Goal: Transaction & Acquisition: Purchase product/service

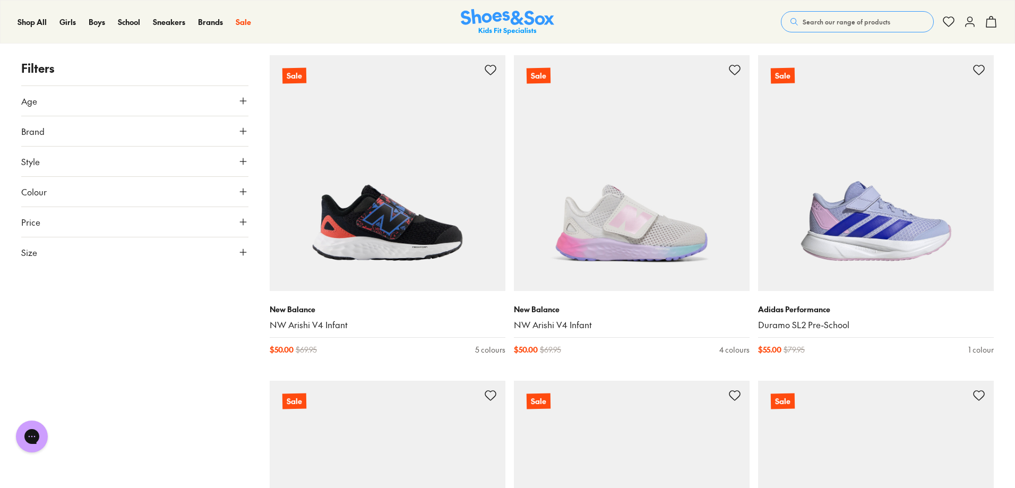
click at [239, 108] on button "Age" at bounding box center [134, 101] width 227 height 30
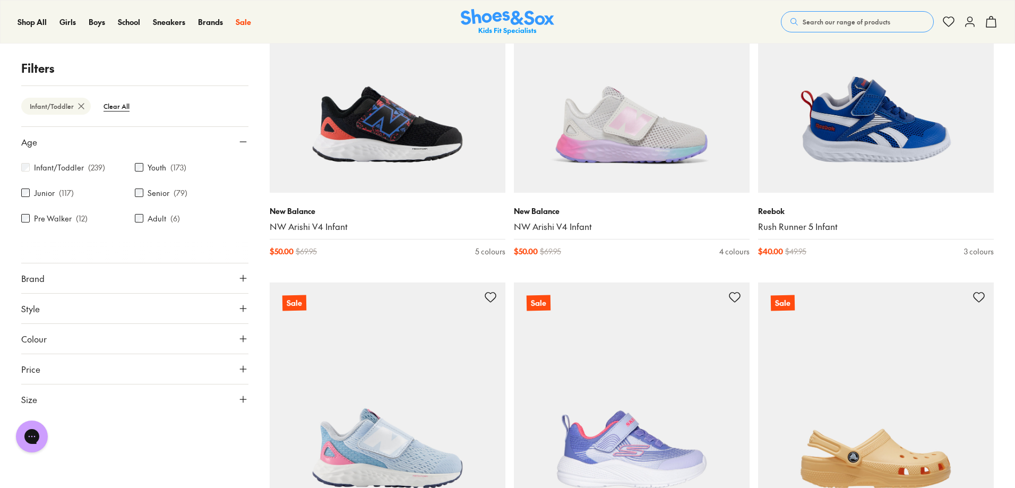
scroll to position [276, 0]
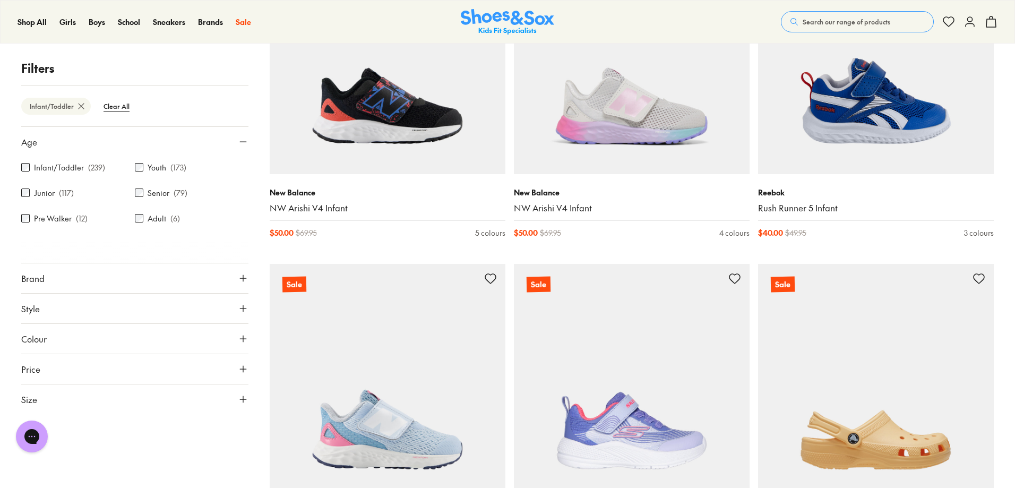
click at [238, 401] on button "Size" at bounding box center [134, 399] width 227 height 30
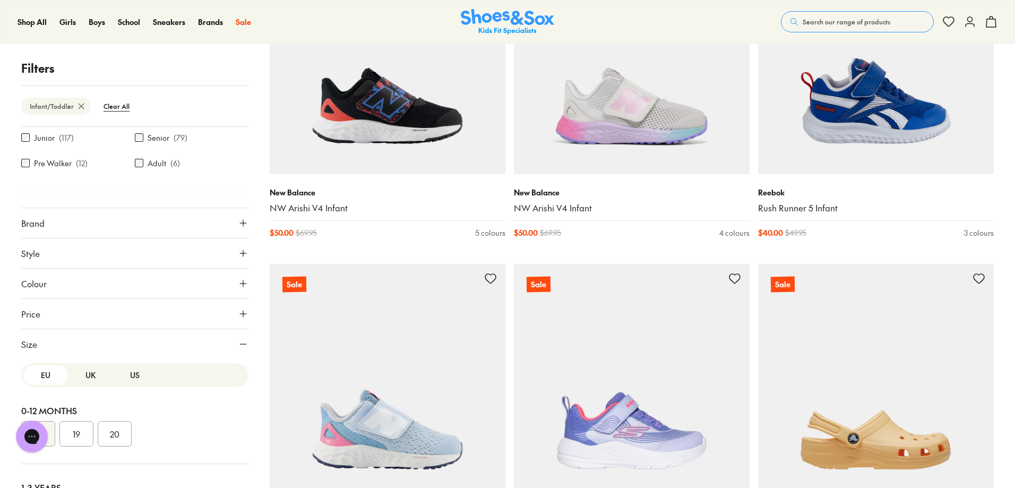
scroll to position [130, 0]
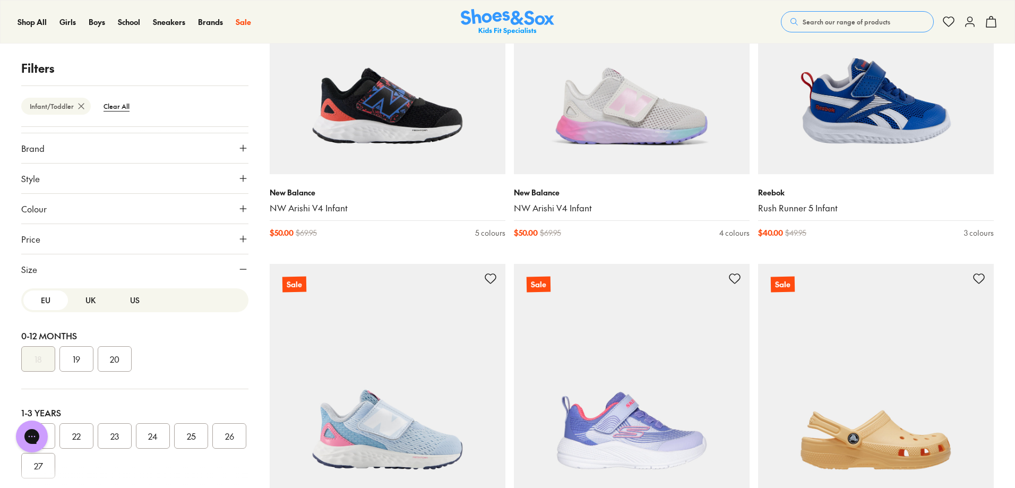
click at [91, 301] on button "UK" at bounding box center [90, 300] width 45 height 20
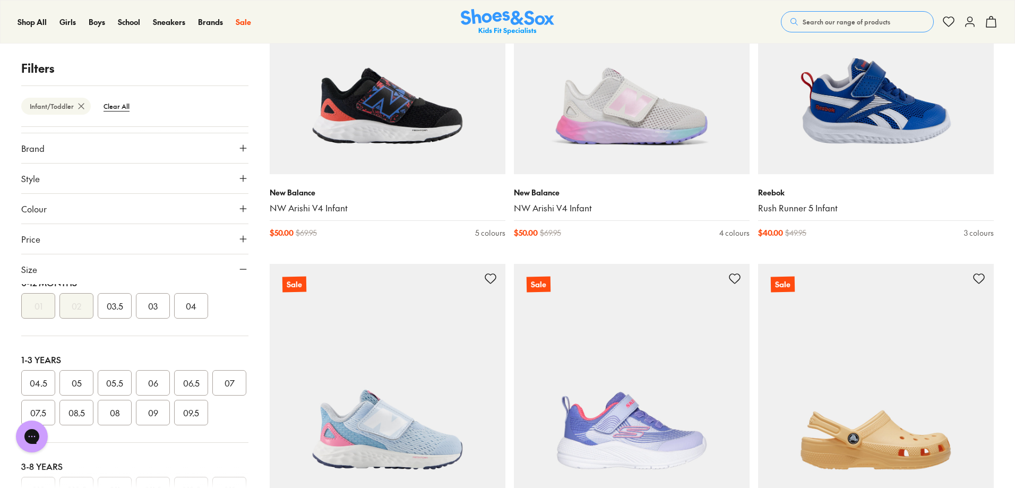
click at [84, 381] on button "05" at bounding box center [76, 382] width 34 height 25
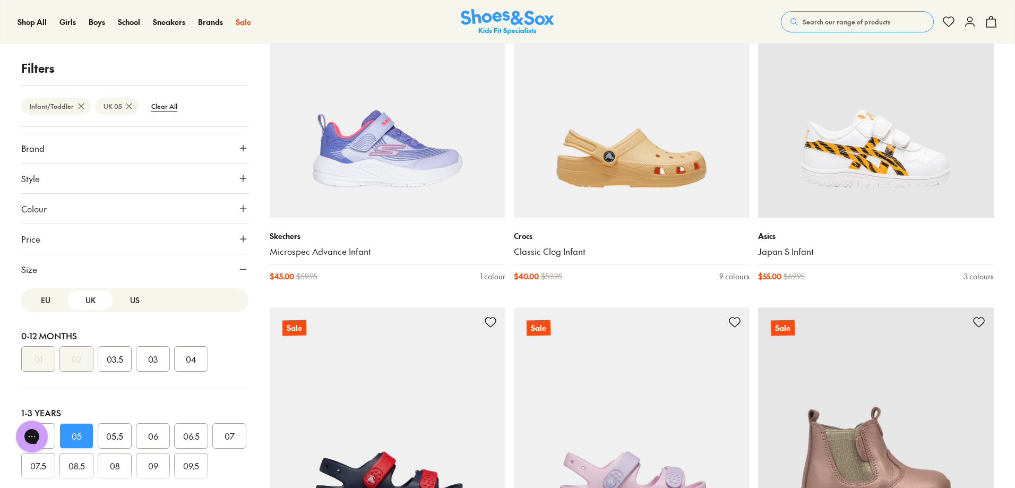
click at [48, 295] on button "EU" at bounding box center [45, 300] width 45 height 20
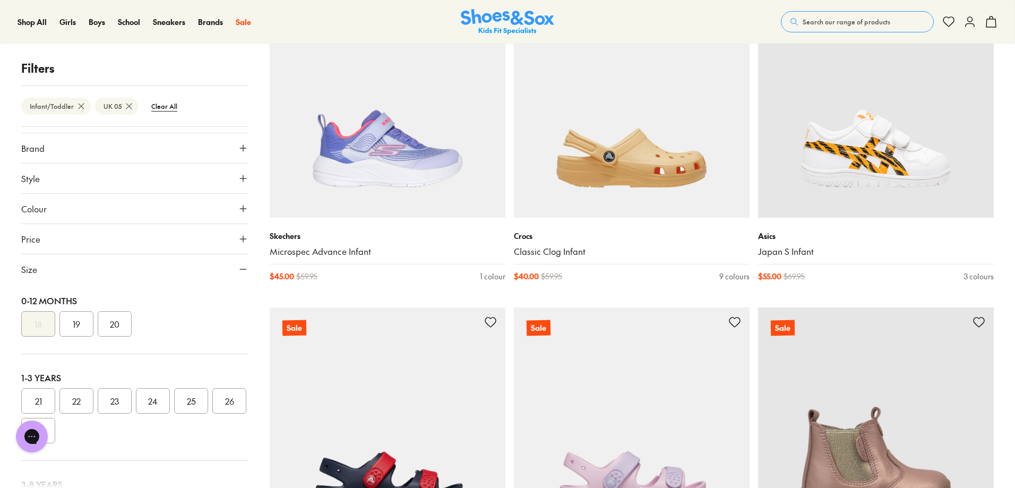
scroll to position [53, 0]
click at [47, 381] on button "21" at bounding box center [38, 382] width 34 height 25
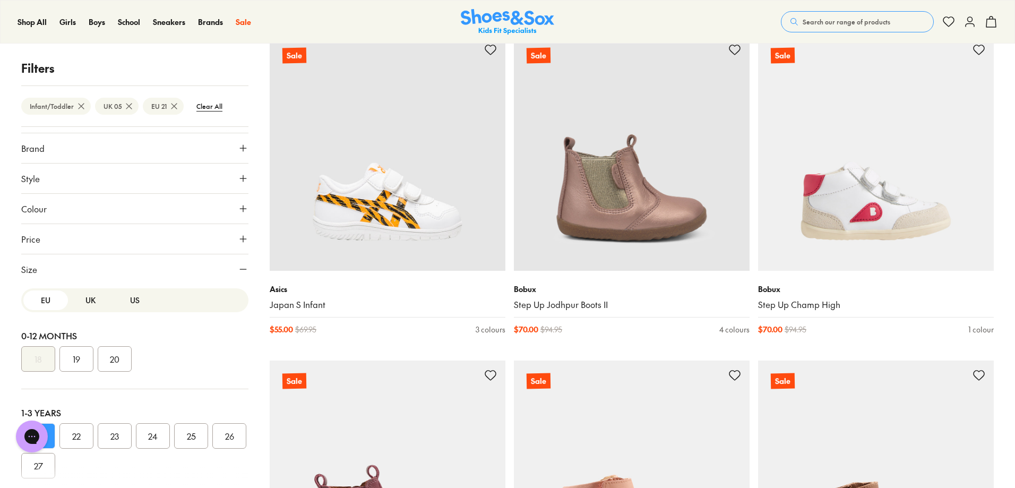
click at [87, 299] on button "UK" at bounding box center [90, 300] width 45 height 20
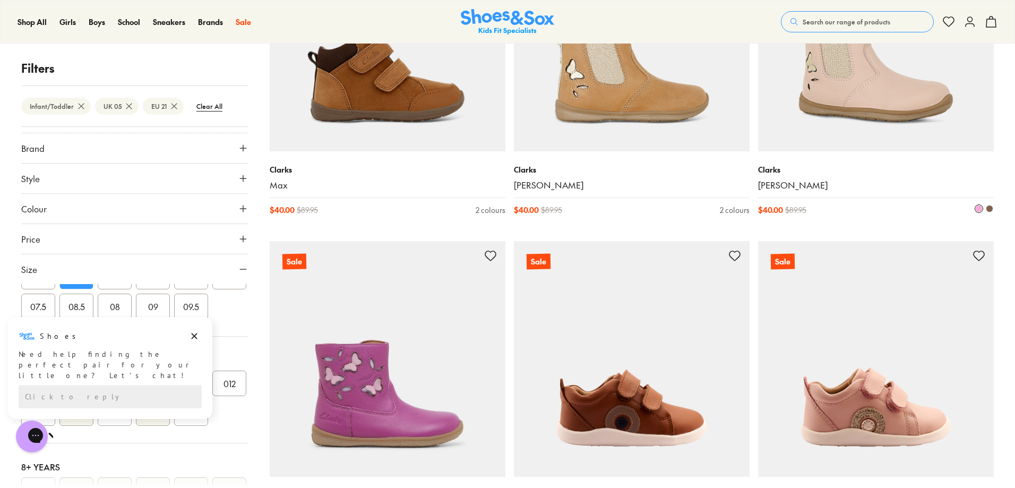
scroll to position [2515, 0]
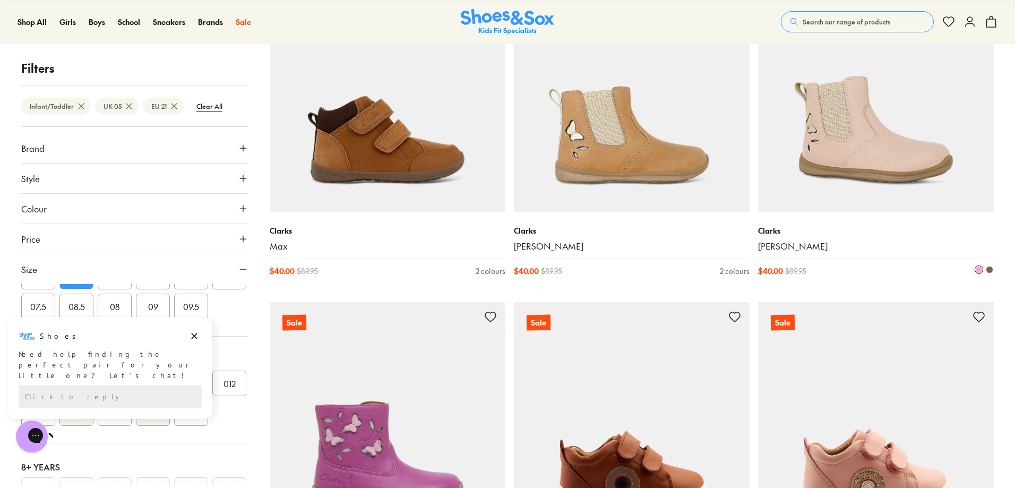
click at [897, 182] on img at bounding box center [876, 95] width 236 height 236
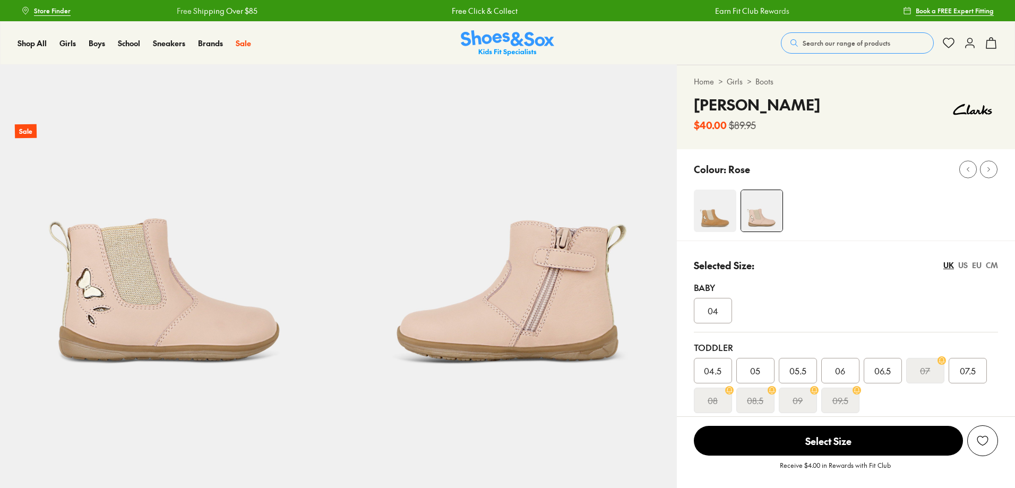
select select "*"
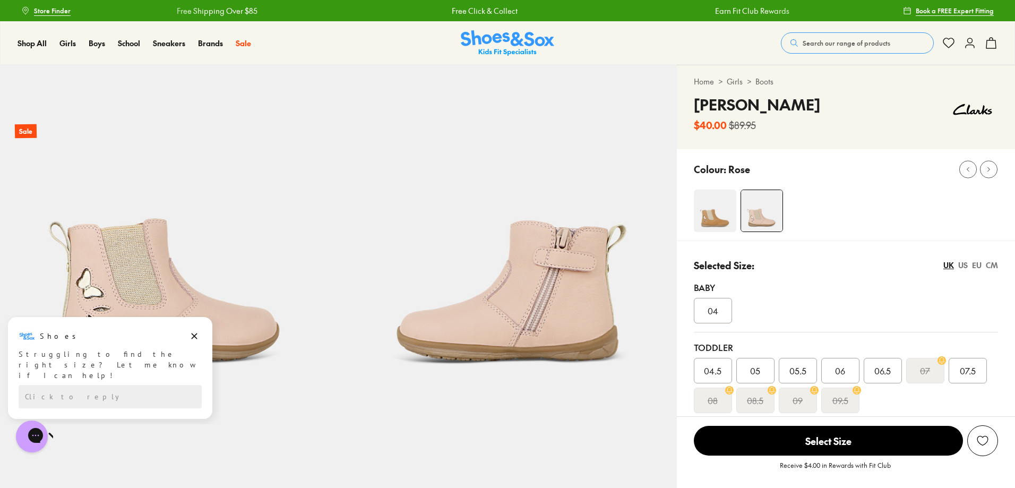
click at [769, 367] on div "05" at bounding box center [755, 370] width 38 height 25
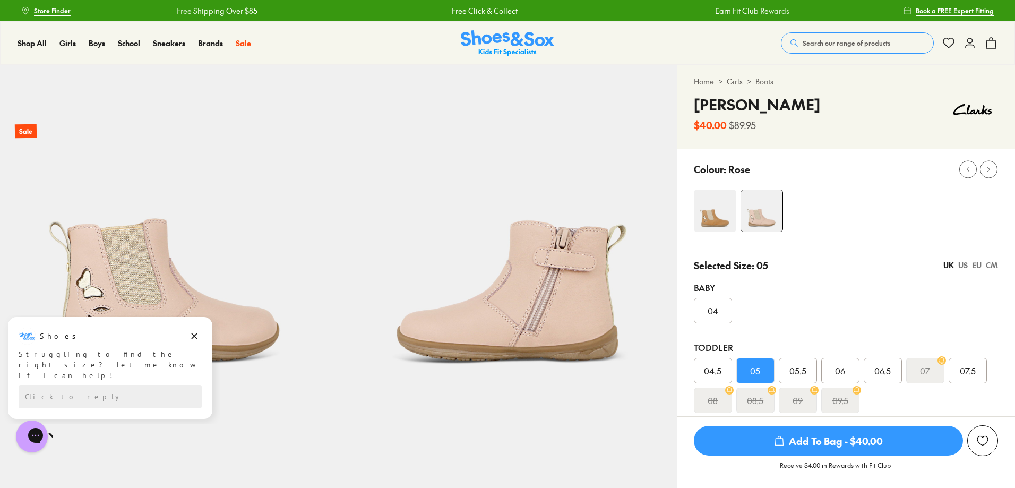
click at [800, 442] on span "Add To Bag - $40.00" at bounding box center [828, 441] width 269 height 30
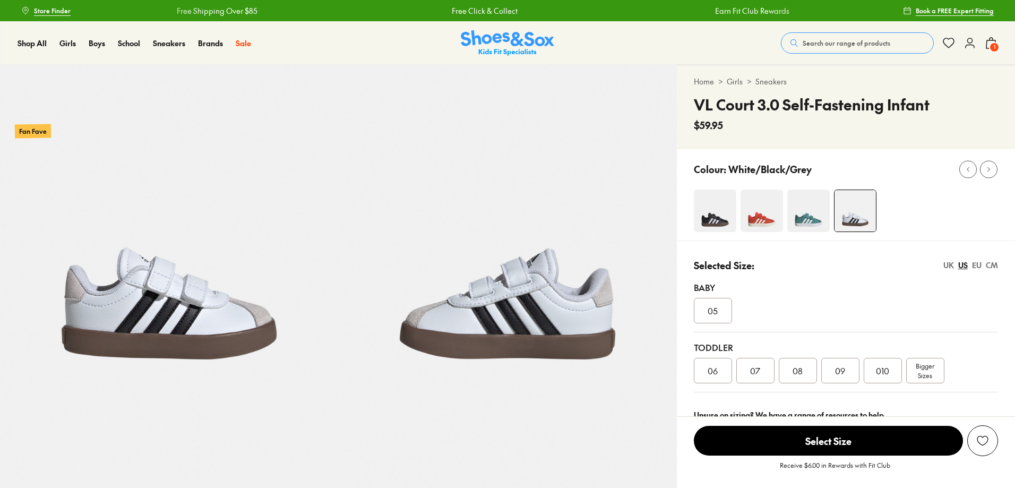
select select "*"
